Goal: Information Seeking & Learning: Learn about a topic

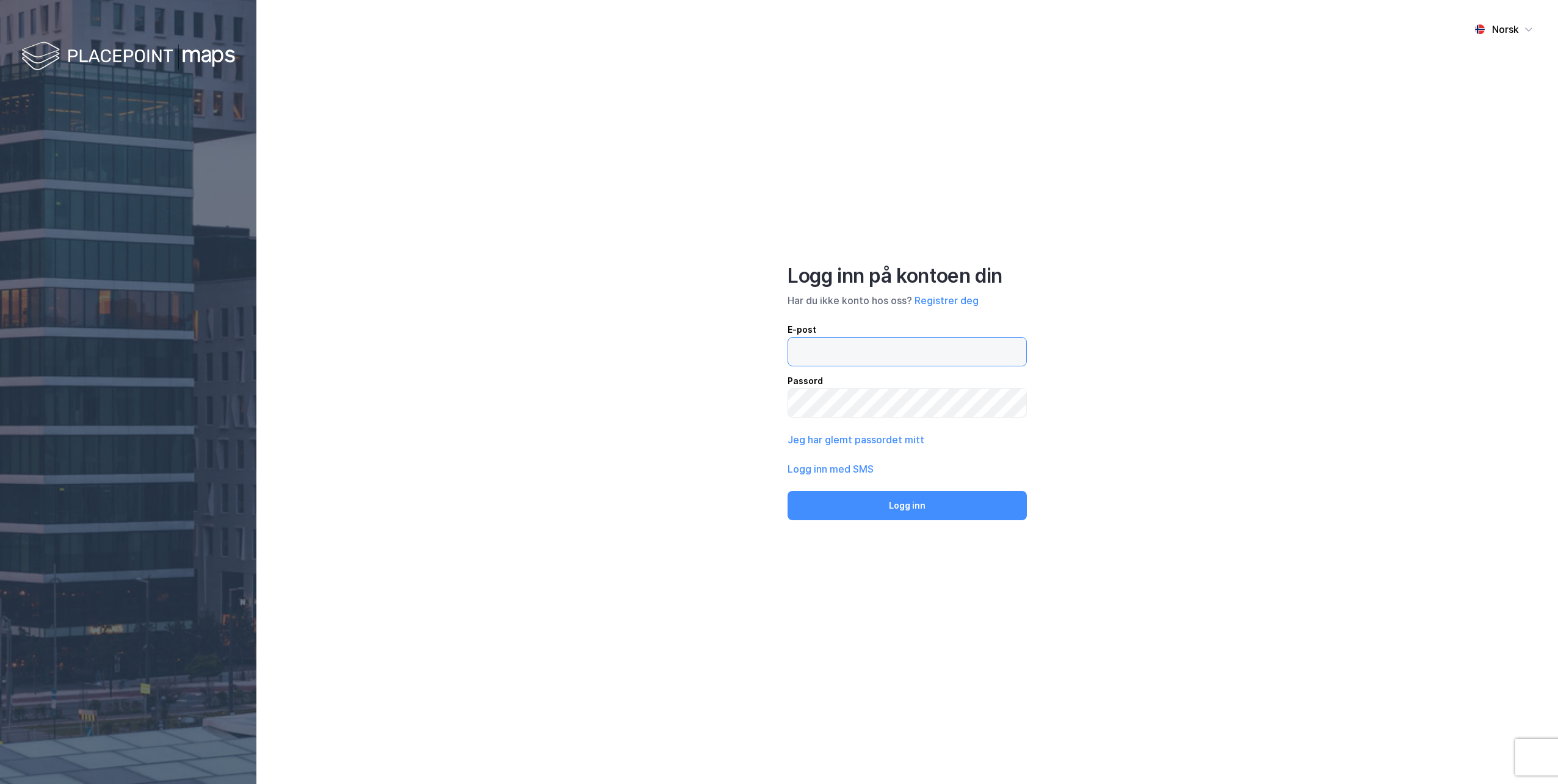
type input "[EMAIL_ADDRESS][DOMAIN_NAME]"
click at [903, 497] on button "Logg inn" at bounding box center [907, 506] width 239 height 29
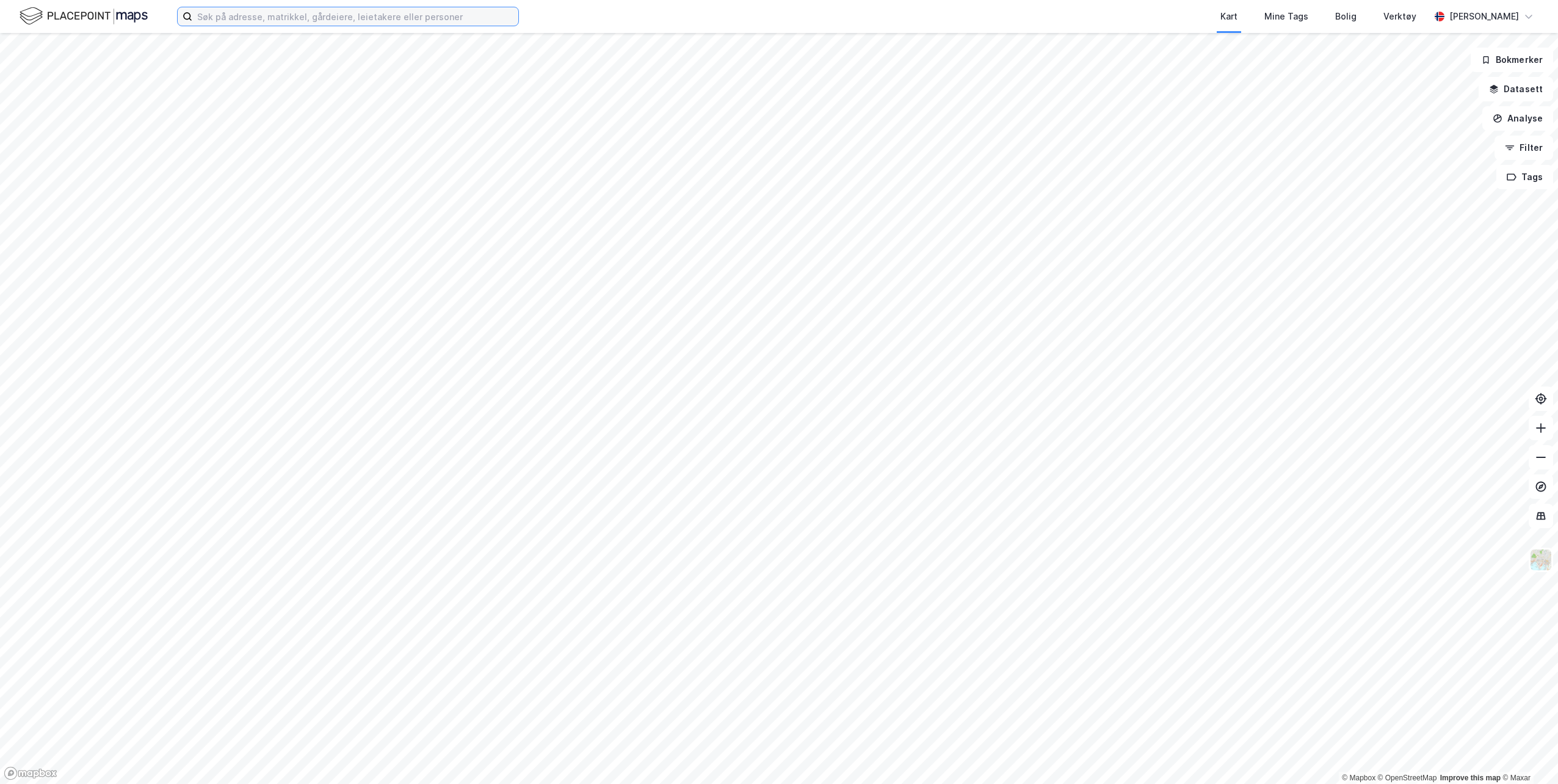
click at [425, 17] on input at bounding box center [355, 16] width 326 height 18
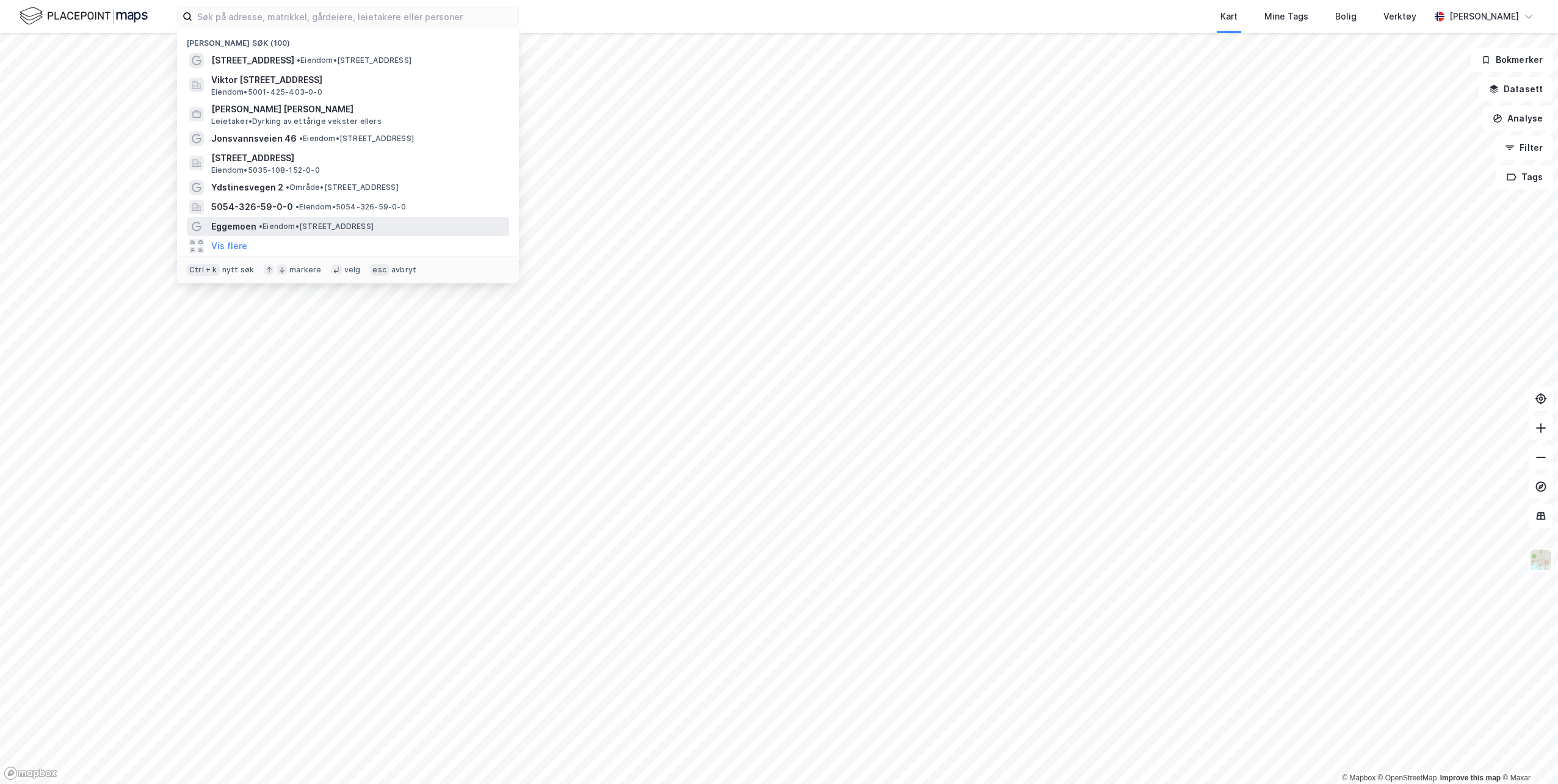
click at [373, 226] on span "• Eiendom • [STREET_ADDRESS]" at bounding box center [316, 226] width 115 height 9
